Goal: Task Accomplishment & Management: Complete application form

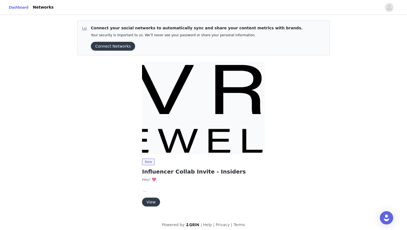
scroll to position [4, 0]
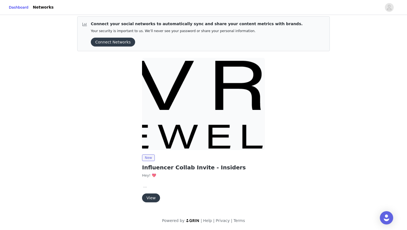
click at [152, 197] on button "View" at bounding box center [151, 198] width 18 height 9
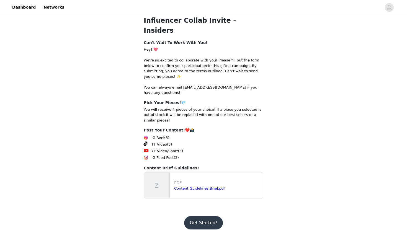
scroll to position [64, 0]
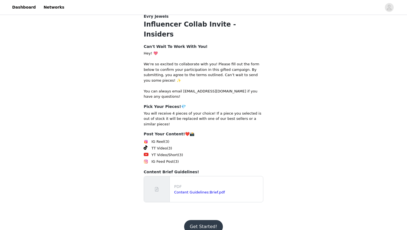
click at [201, 220] on button "Get Started!" at bounding box center [203, 226] width 38 height 13
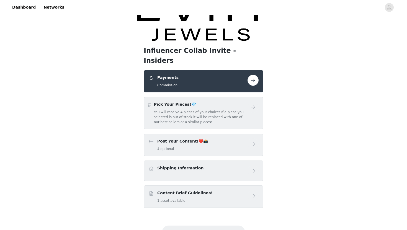
scroll to position [36, 0]
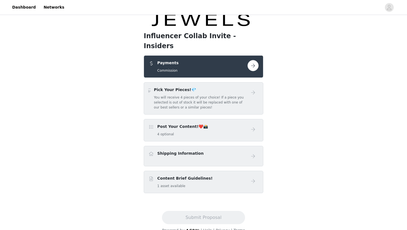
click at [254, 60] on button "button" at bounding box center [253, 65] width 11 height 11
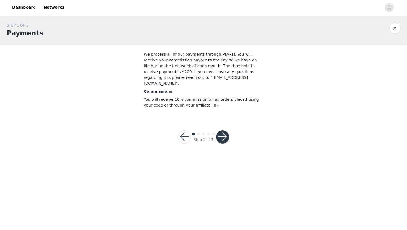
click at [225, 133] on button "button" at bounding box center [222, 136] width 13 height 13
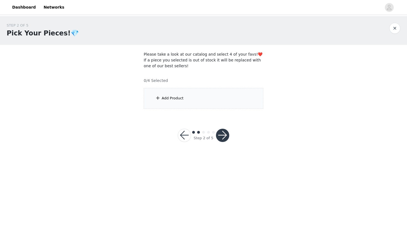
click at [194, 94] on div "Add Product" at bounding box center [204, 98] width 120 height 21
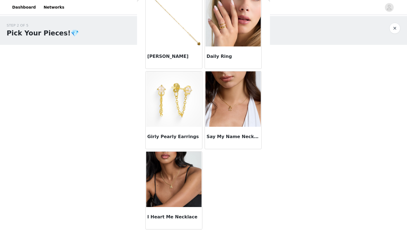
scroll to position [439, 0]
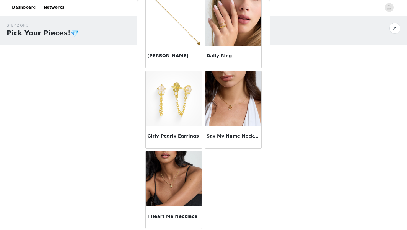
click at [183, 186] on img at bounding box center [173, 178] width 55 height 55
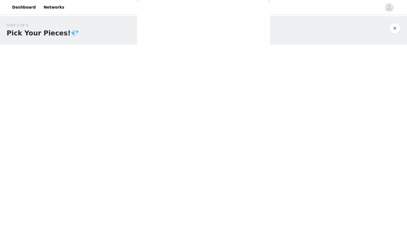
scroll to position [50, 0]
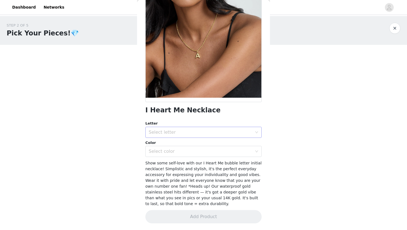
click at [191, 131] on div "Select letter" at bounding box center [201, 133] width 104 height 6
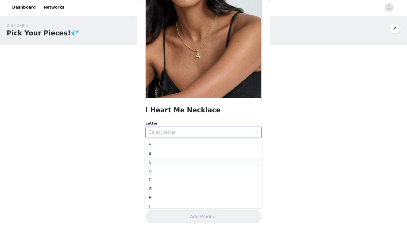
click at [172, 161] on li "C" at bounding box center [203, 162] width 116 height 9
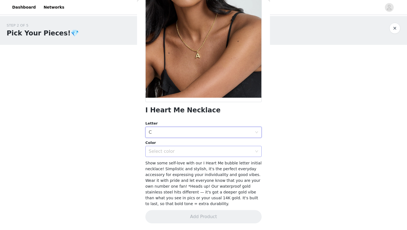
click at [173, 151] on div "Select color" at bounding box center [201, 152] width 104 height 6
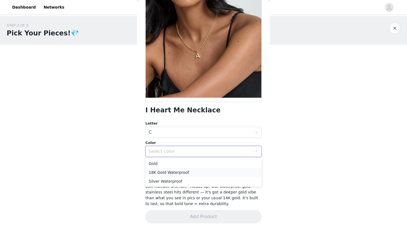
click at [175, 173] on li "18K Gold Waterproof" at bounding box center [203, 172] width 116 height 9
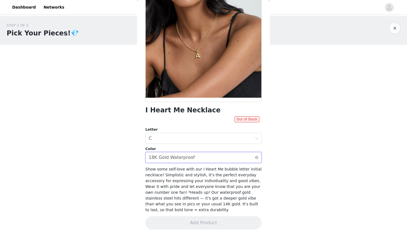
click at [179, 161] on div "18K Gold Waterproof" at bounding box center [172, 157] width 46 height 11
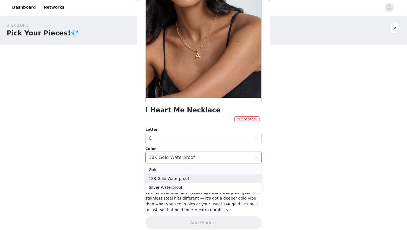
click at [179, 170] on li "Gold" at bounding box center [203, 169] width 116 height 9
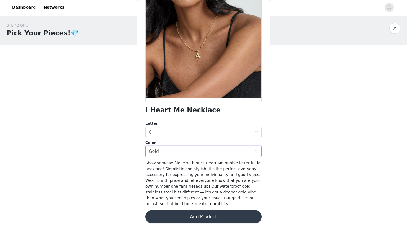
click at [212, 217] on button "Add Product" at bounding box center [203, 216] width 116 height 13
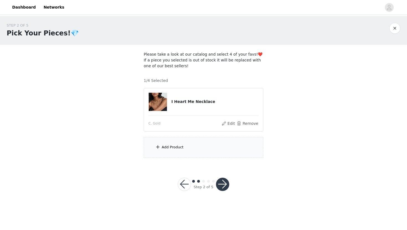
click at [222, 184] on button "button" at bounding box center [222, 184] width 13 height 13
click at [168, 147] on div "Add Product" at bounding box center [173, 148] width 22 height 6
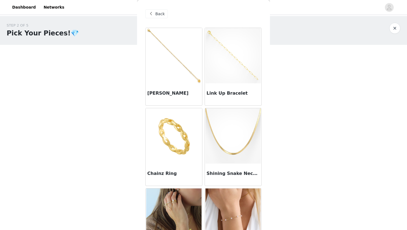
click at [156, 13] on span "Back" at bounding box center [159, 14] width 9 height 6
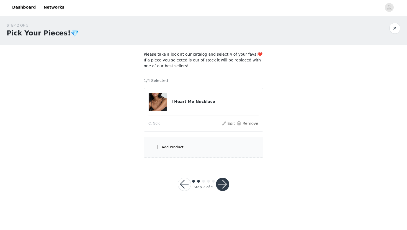
click at [181, 140] on div "Add Product" at bounding box center [204, 147] width 120 height 21
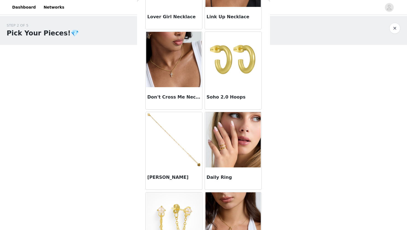
scroll to position [291, 0]
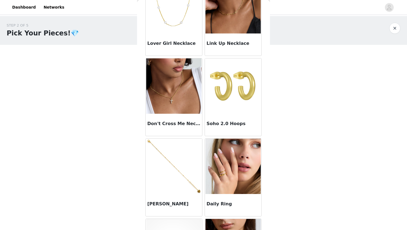
click at [178, 92] on img at bounding box center [173, 85] width 55 height 55
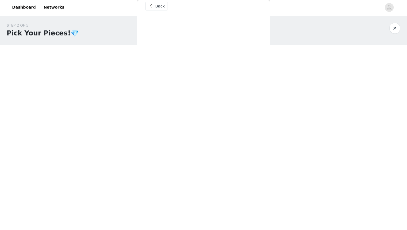
scroll to position [7, 0]
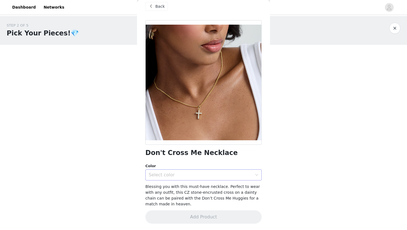
click at [177, 176] on div "Select color" at bounding box center [201, 175] width 104 height 6
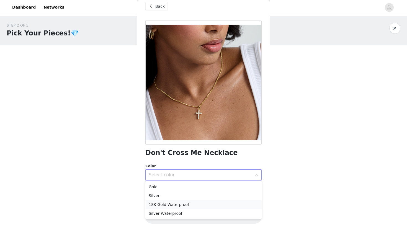
click at [176, 204] on li "18K Gold Waterproof" at bounding box center [203, 204] width 116 height 9
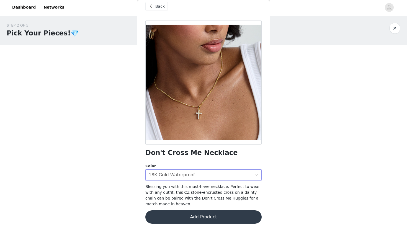
click at [186, 215] on button "Add Product" at bounding box center [203, 216] width 116 height 13
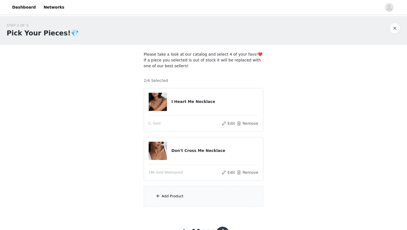
scroll to position [23, 0]
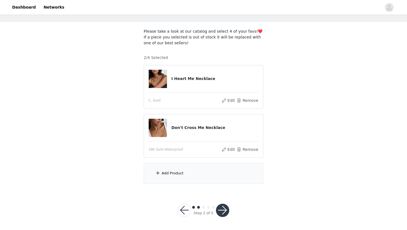
click at [189, 167] on div "Add Product" at bounding box center [204, 173] width 120 height 21
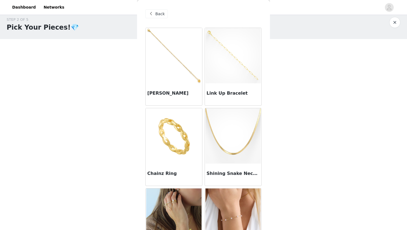
scroll to position [0, 0]
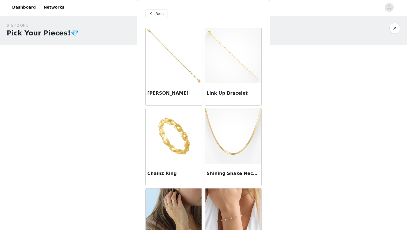
click at [230, 89] on div "Link Up Bracelet" at bounding box center [233, 94] width 56 height 22
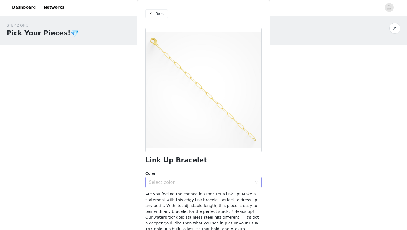
click at [191, 185] on div "Select color" at bounding box center [202, 182] width 106 height 11
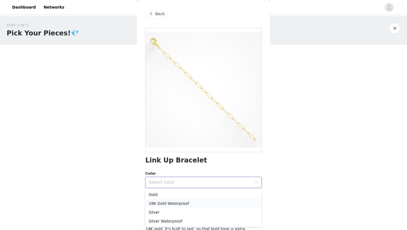
click at [189, 202] on li "18K Gold Waterproof" at bounding box center [203, 203] width 116 height 9
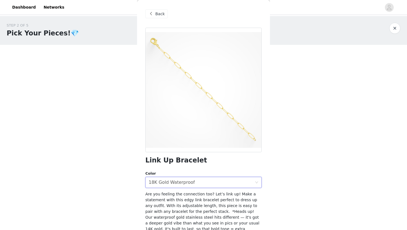
scroll to position [25, 0]
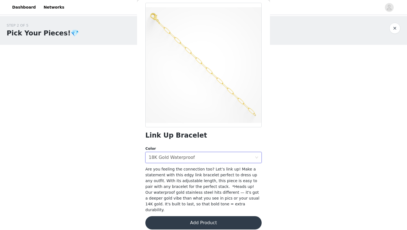
click at [207, 218] on button "Add Product" at bounding box center [203, 222] width 116 height 13
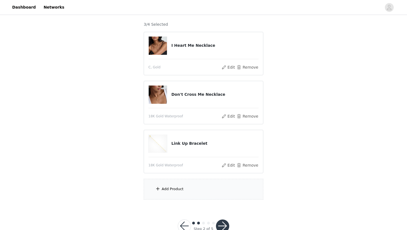
scroll to position [72, 0]
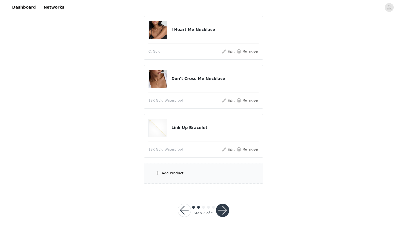
click at [201, 179] on div "Add Product" at bounding box center [204, 173] width 120 height 21
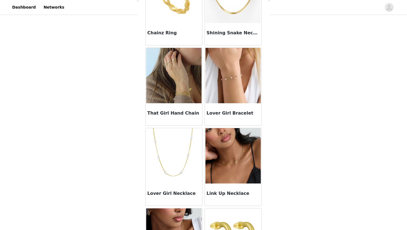
scroll to position [138, 0]
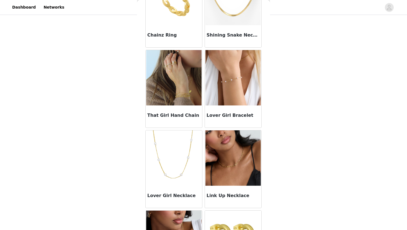
click at [232, 101] on img at bounding box center [232, 77] width 55 height 55
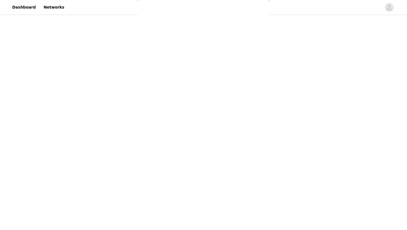
scroll to position [25, 0]
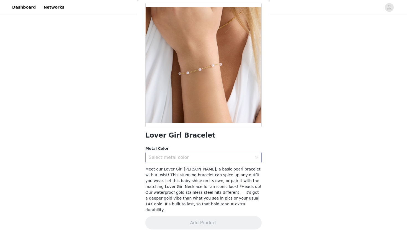
click at [194, 155] on div "Select metal color" at bounding box center [201, 158] width 104 height 6
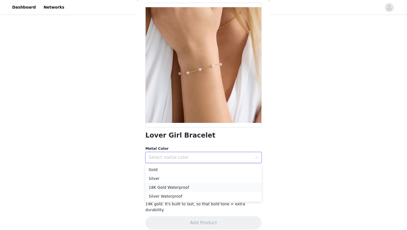
click at [183, 187] on li "18K Gold Waterproof" at bounding box center [203, 187] width 116 height 9
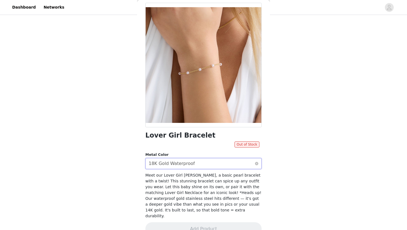
click at [192, 164] on div "Select metal color 18K Gold Waterproof" at bounding box center [202, 163] width 106 height 11
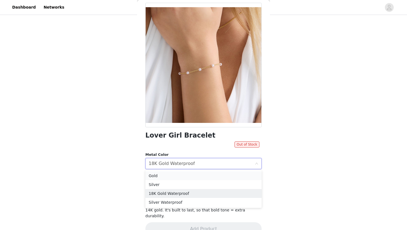
click at [187, 178] on li "Gold" at bounding box center [203, 175] width 116 height 9
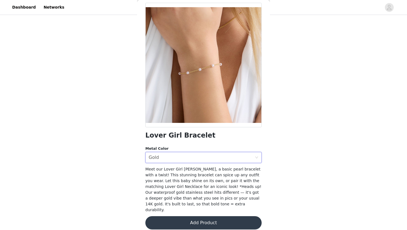
click at [199, 216] on button "Add Product" at bounding box center [203, 222] width 116 height 13
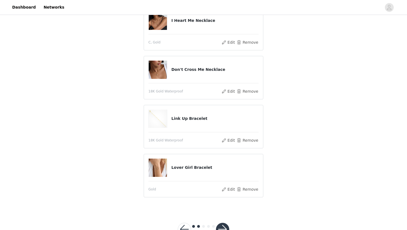
scroll to position [91, 0]
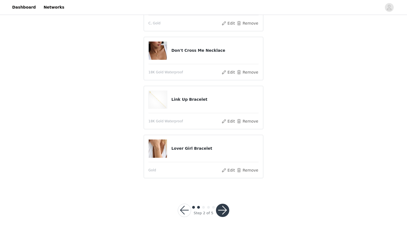
click at [222, 208] on button "button" at bounding box center [222, 210] width 13 height 13
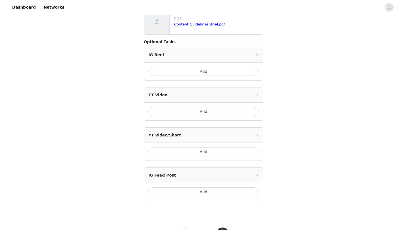
scroll to position [260, 0]
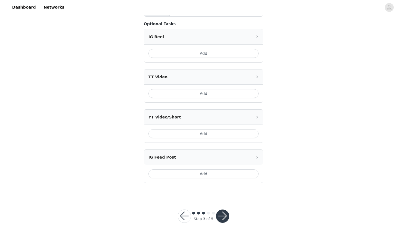
click at [221, 210] on button "button" at bounding box center [222, 216] width 13 height 13
click at [225, 210] on button "button" at bounding box center [222, 216] width 13 height 13
click at [220, 210] on button "button" at bounding box center [222, 216] width 13 height 13
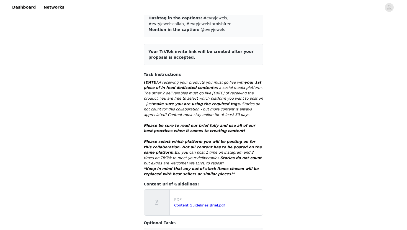
scroll to position [59, 0]
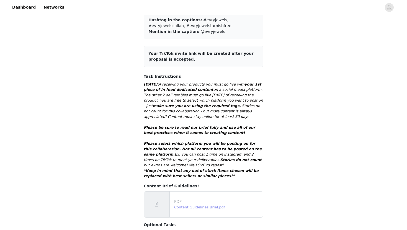
click at [212, 205] on link "Content Guidelines:Brief.pdf" at bounding box center [199, 207] width 51 height 4
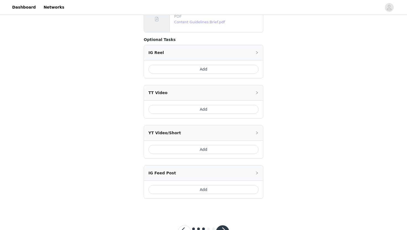
scroll to position [260, 0]
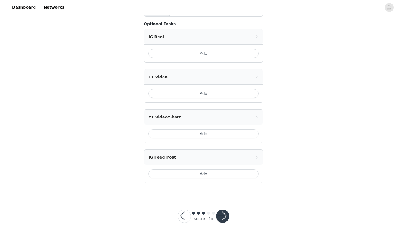
click at [223, 210] on button "button" at bounding box center [222, 216] width 13 height 13
click at [222, 169] on button "Add" at bounding box center [203, 173] width 110 height 9
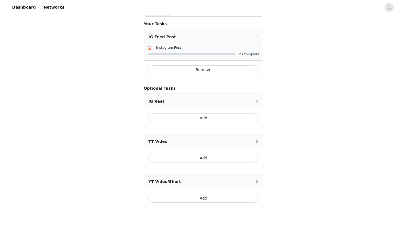
click at [236, 65] on button "Remove" at bounding box center [203, 69] width 110 height 9
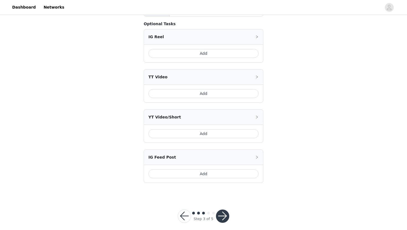
click at [226, 89] on button "Add" at bounding box center [203, 93] width 110 height 9
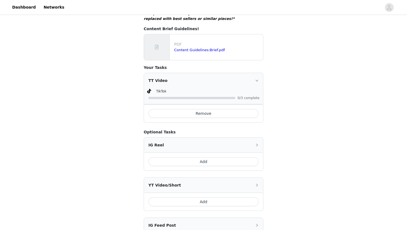
scroll to position [284, 0]
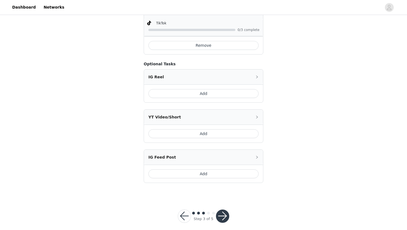
click at [217, 169] on button "Add" at bounding box center [203, 173] width 110 height 9
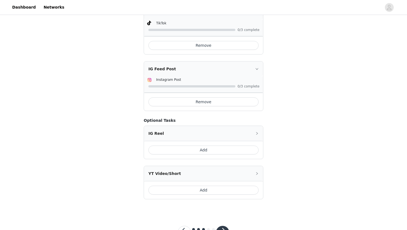
scroll to position [300, 0]
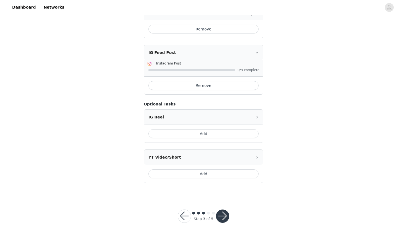
click at [223, 211] on button "button" at bounding box center [222, 216] width 13 height 13
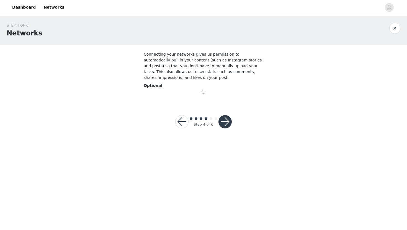
click at [223, 211] on body "Dashboard Networks STEP 4 OF 6 Networks Connecting your networks gives us permi…" at bounding box center [203, 115] width 407 height 230
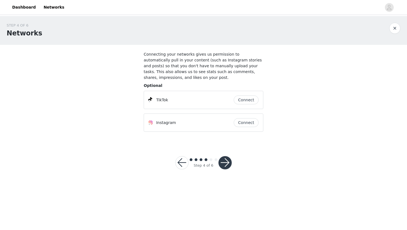
click at [248, 101] on button "Connect" at bounding box center [246, 100] width 25 height 9
